Goal: Information Seeking & Learning: Learn about a topic

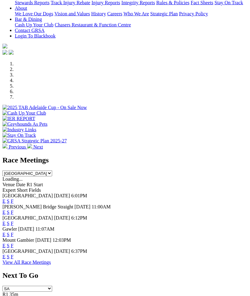
scroll to position [145, 0]
click at [14, 254] on link "F" at bounding box center [12, 256] width 3 height 5
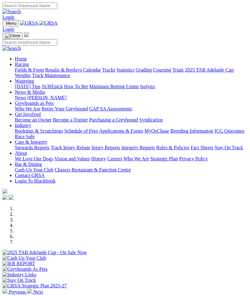
scroll to position [170, 0]
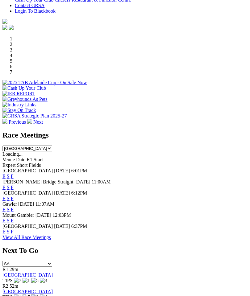
click at [6, 207] on link "E" at bounding box center [3, 209] width 3 height 5
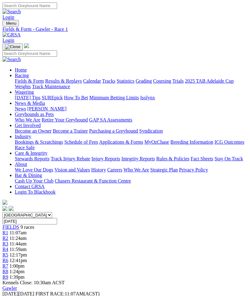
click at [17, 225] on span "FIELDS" at bounding box center [10, 227] width 17 height 5
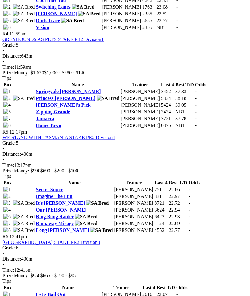
scroll to position [565, 0]
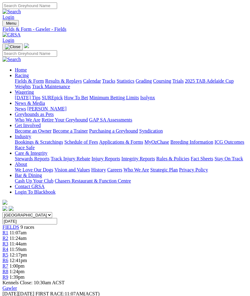
click at [5, 25] on img "Toggle navigation" at bounding box center [5, 25] width 0 height 0
click at [44, 84] on link "Fields & Form" at bounding box center [29, 80] width 29 height 5
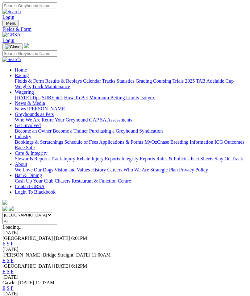
click at [14, 241] on link "F" at bounding box center [12, 243] width 3 height 5
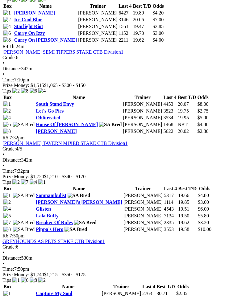
scroll to position [567, 0]
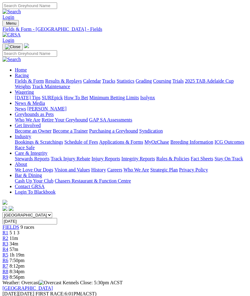
scroll to position [604, 0]
